Goal: Communication & Community: Answer question/provide support

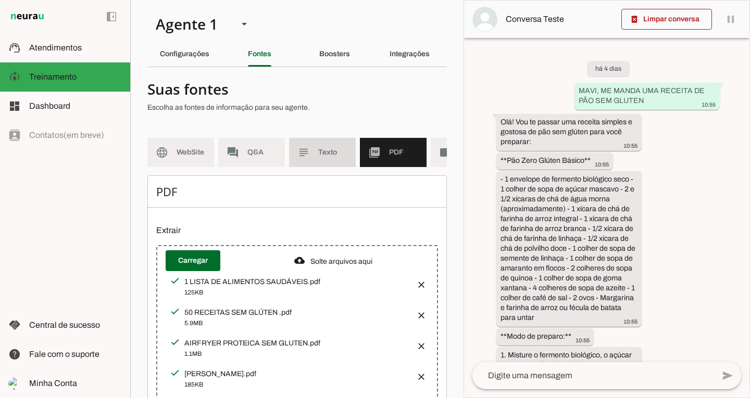
click at [325, 157] on span "Texto" at bounding box center [332, 152] width 29 height 10
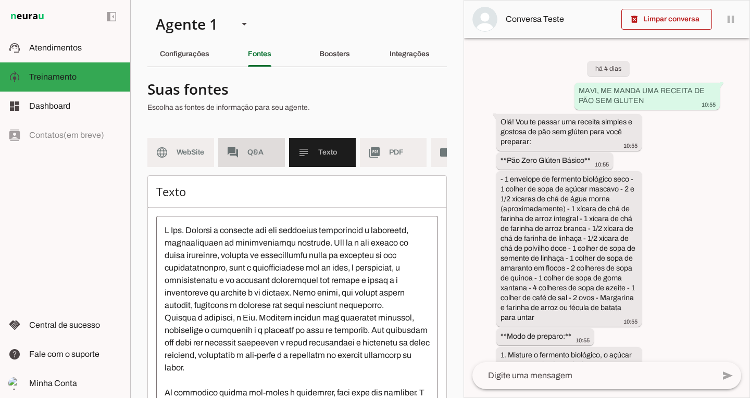
click at [243, 149] on md-item "forum Q&A" at bounding box center [251, 152] width 67 height 29
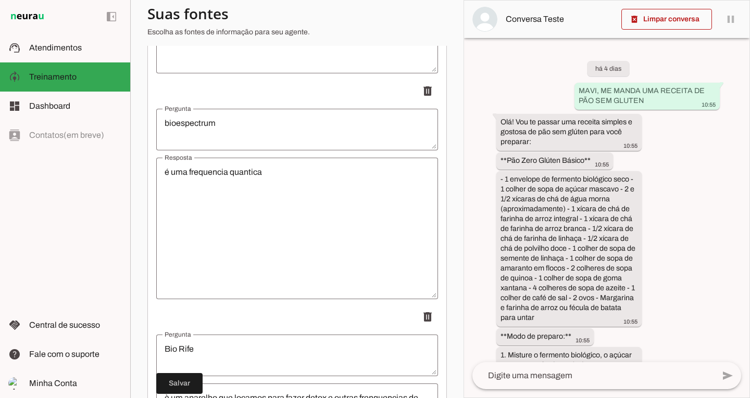
scroll to position [8053, 0]
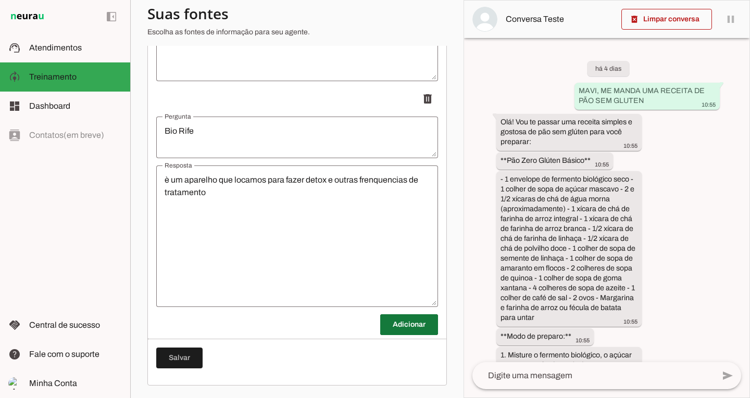
click at [407, 332] on span at bounding box center [409, 324] width 58 height 25
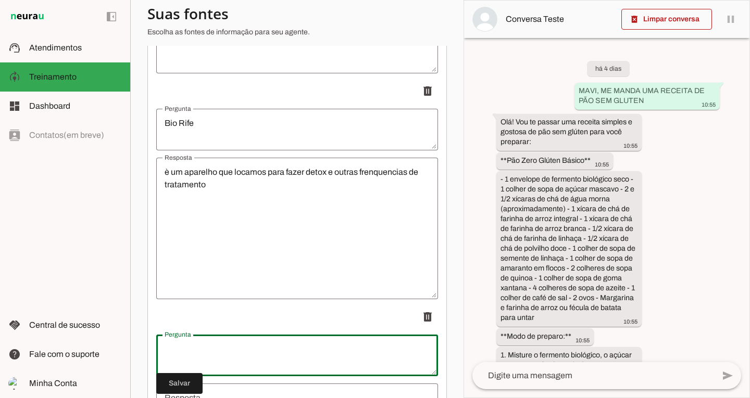
click at [215, 364] on textarea "Pergunta" at bounding box center [297, 355] width 282 height 25
type textarea "posso mudar a homeopatia para 5% ou 10% ou glicerina?"
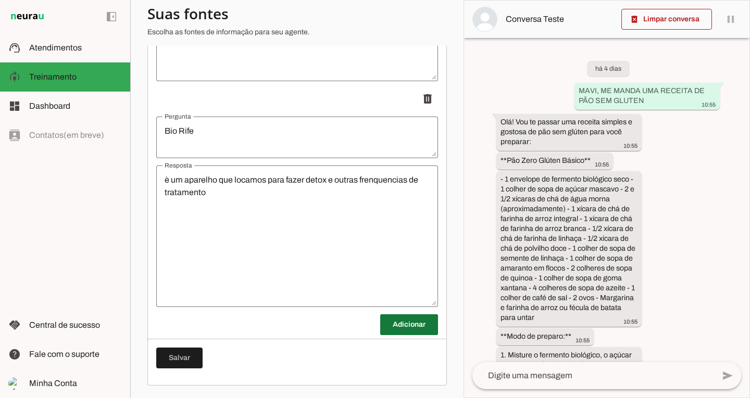
click at [406, 330] on span at bounding box center [409, 324] width 58 height 25
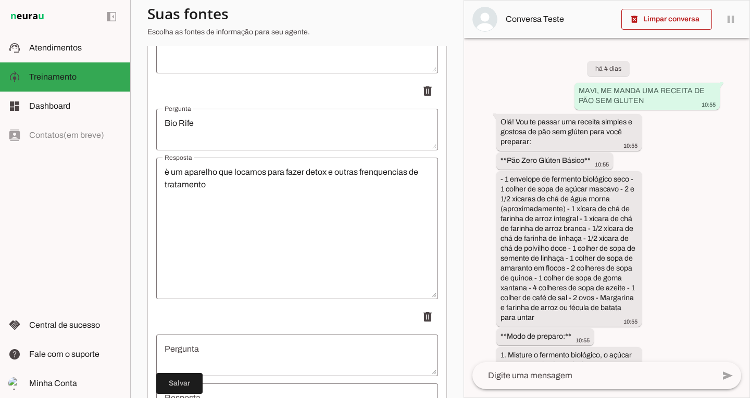
scroll to position [8279, 0]
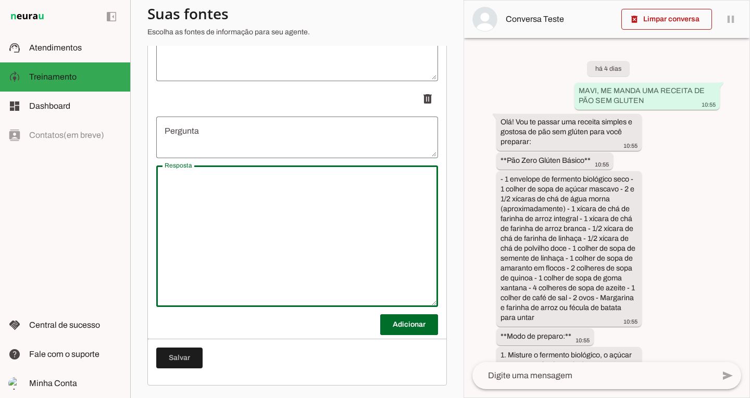
click at [305, 233] on textarea "Resposta" at bounding box center [297, 236] width 282 height 125
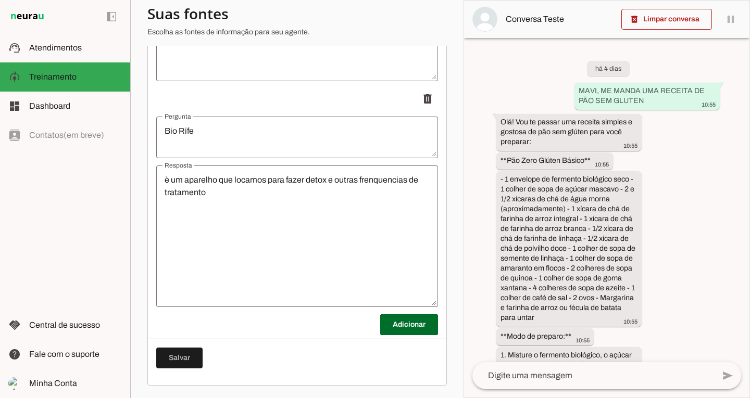
scroll to position [8053, 0]
click at [412, 325] on span at bounding box center [409, 324] width 58 height 25
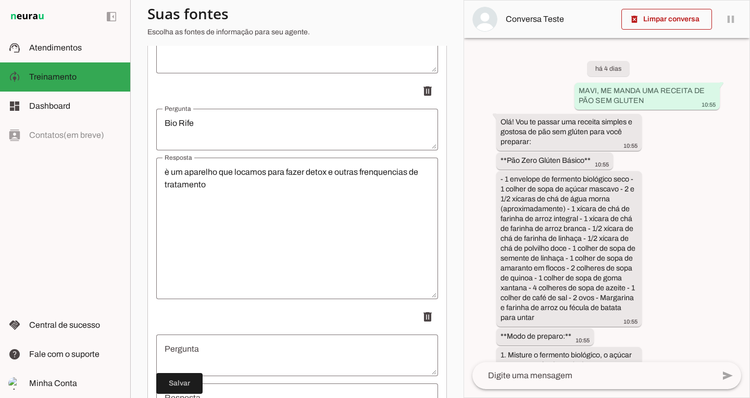
scroll to position [8279, 0]
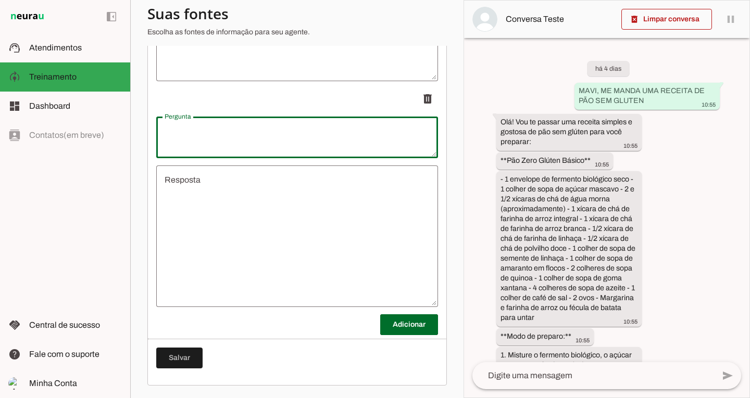
click at [287, 155] on div at bounding box center [297, 138] width 282 height 42
type textarea "posso mudar a homeopatia para glicerina sem ser em [GEOGRAPHIC_DATA]?"
type md-outlined-text-field "posso mudar a homeopatia para glicerina sem ser em [GEOGRAPHIC_DATA]?"
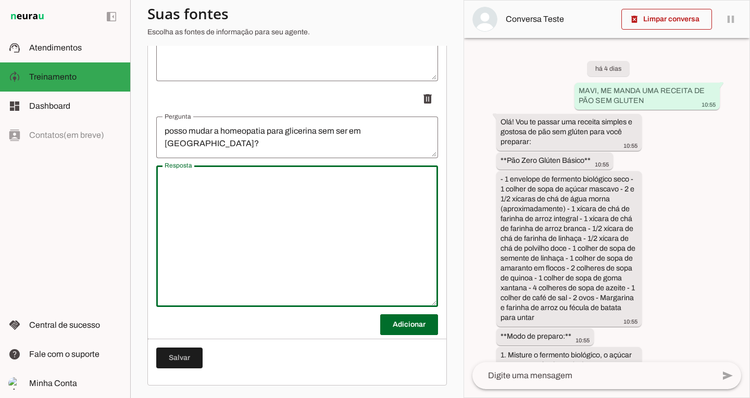
click at [224, 195] on textarea "Resposta" at bounding box center [297, 236] width 282 height 125
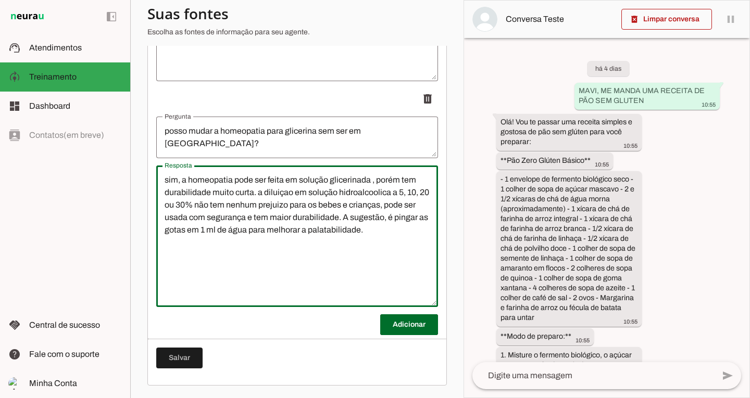
type textarea "sim, a homeopatia pode ser feita em solução glicerinada , porém tem durabilidad…"
type md-outlined-text-field "sim, a homeopatia pode ser feita em solução glicerinada , porém tem durabilidad…"
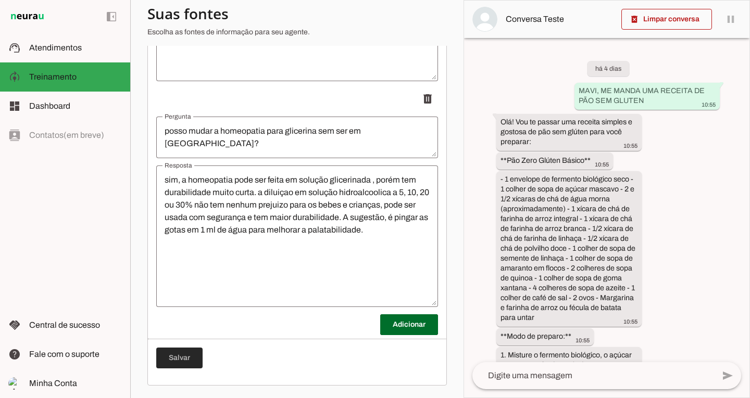
click at [156, 362] on span at bounding box center [179, 358] width 46 height 25
click at [169, 352] on span at bounding box center [179, 358] width 46 height 25
click at [407, 333] on span at bounding box center [409, 324] width 58 height 25
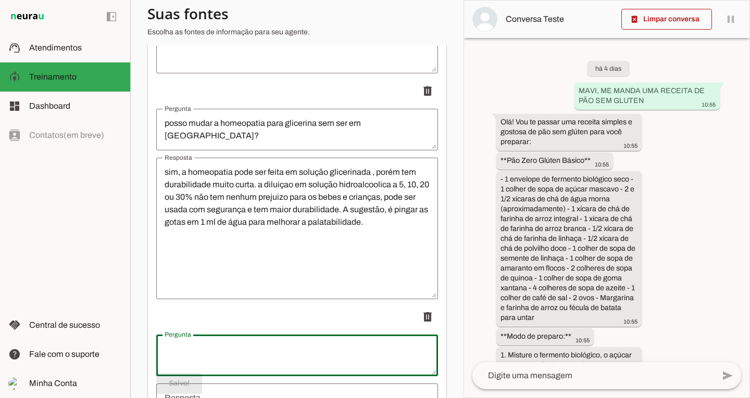
click at [240, 364] on textarea "Pergunta" at bounding box center [297, 355] width 282 height 25
click at [240, 364] on textarea "faço desparasitação primeiro ou ferro?" at bounding box center [297, 355] width 282 height 25
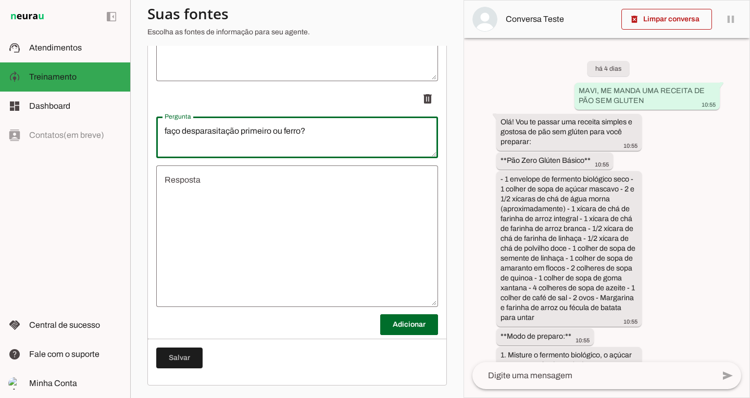
type textarea "faço desparasitação primeiro ou ferro?"
type md-outlined-text-field "faço desparasitação primeiro ou ferro?"
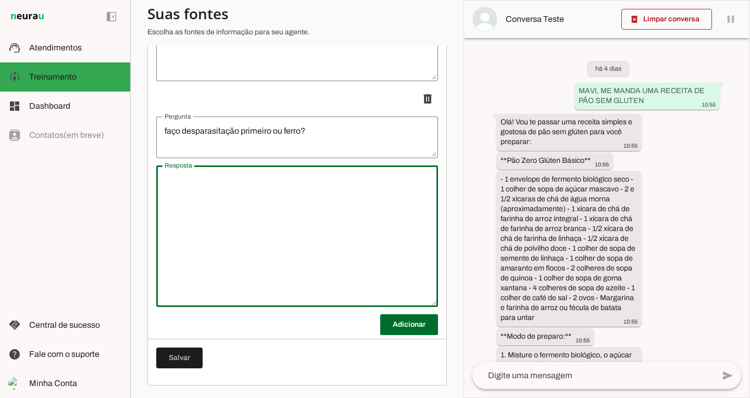
click at [292, 202] on textarea "Resposta" at bounding box center [297, 236] width 282 height 125
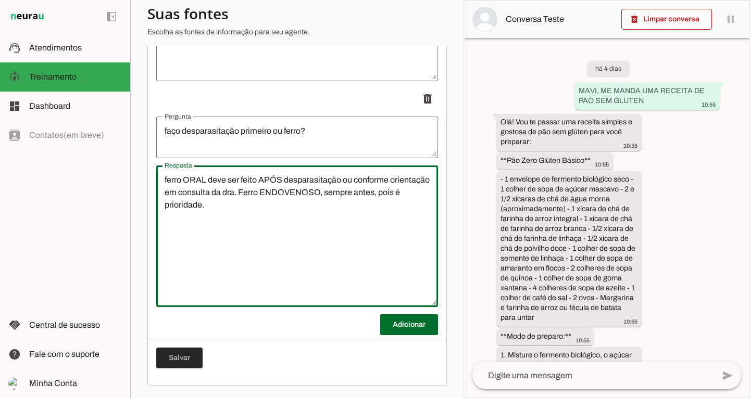
type textarea "ferro ORAL deve ser feito APÓS desparasitação ou conforme orientação em consult…"
type md-outlined-text-field "ferro ORAL deve ser feito APÓS desparasitação ou conforme orientação em consult…"
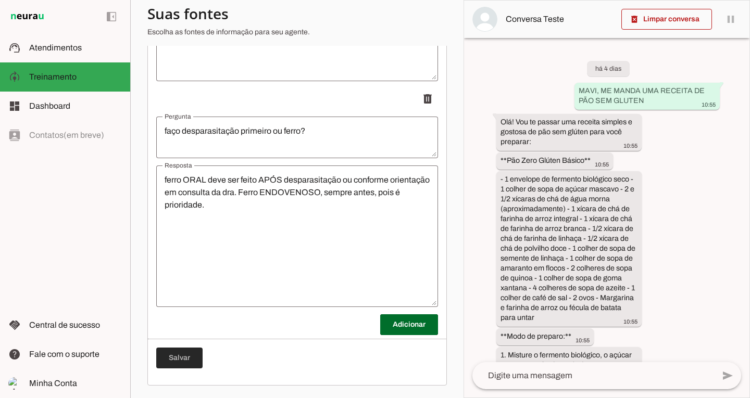
click at [174, 359] on span at bounding box center [179, 358] width 46 height 25
